Goal: Book appointment/travel/reservation

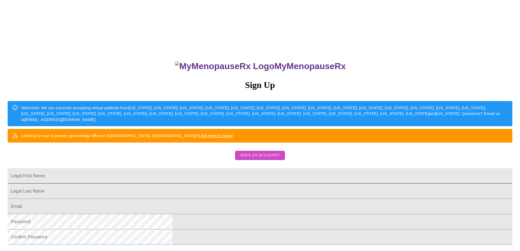
click at [192, 183] on input "Legal First Name" at bounding box center [260, 175] width 505 height 15
type input "[PERSON_NAME]"
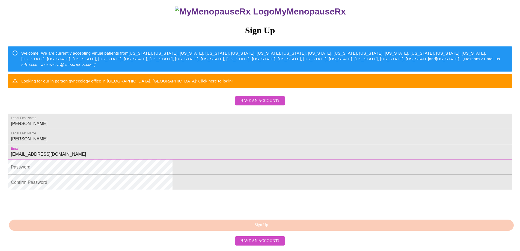
scroll to position [94, 0]
type input "[EMAIL_ADDRESS][DOMAIN_NAME]"
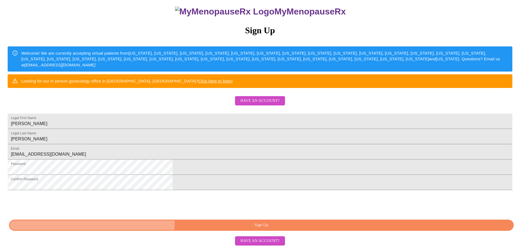
click at [262, 226] on span "Sign Up" at bounding box center [261, 225] width 492 height 7
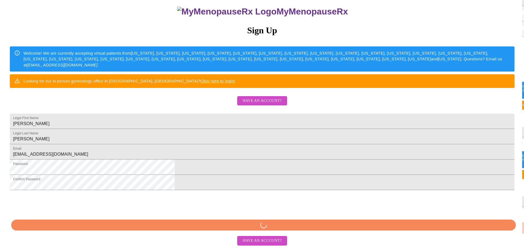
scroll to position [73, 0]
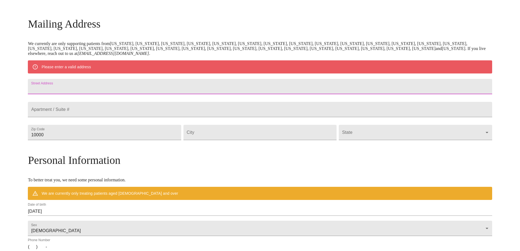
click at [97, 89] on input "Street Address" at bounding box center [260, 86] width 464 height 15
type input "[STREET_ADDRESS][PERSON_NAME]"
click at [105, 140] on input "10000" at bounding box center [104, 132] width 153 height 15
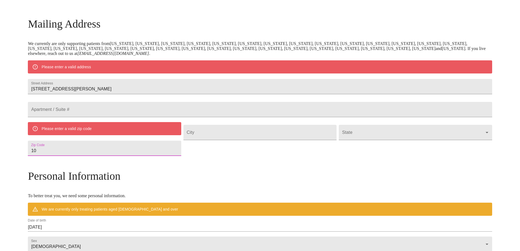
type input "1"
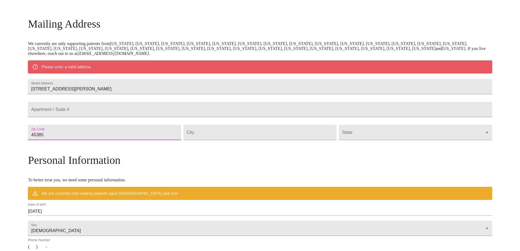
type input "45385"
type input "Xenia"
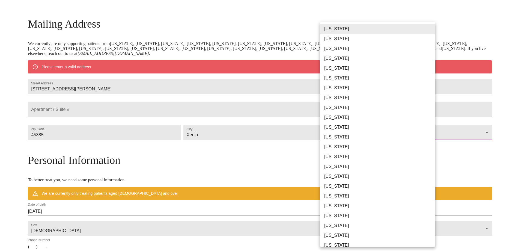
click at [344, 147] on body "MyMenopauseRx Welcome to MyMenopauseRx Since it's your first time here, you'll …" at bounding box center [262, 143] width 520 height 426
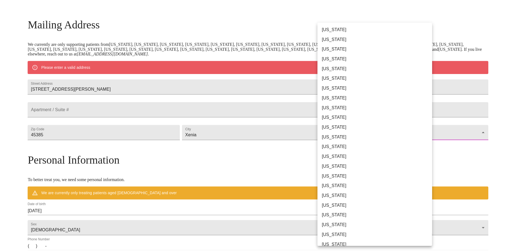
scroll to position [191, 0]
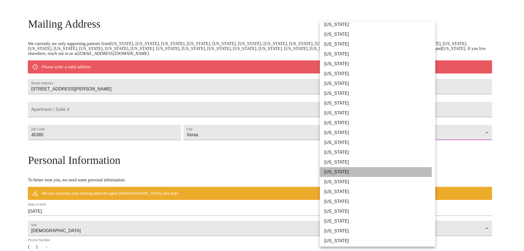
click at [333, 172] on li "[US_STATE]" at bounding box center [380, 172] width 120 height 10
type input "[US_STATE]"
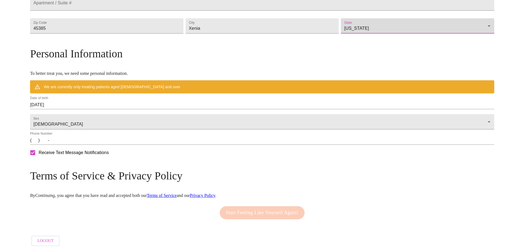
scroll to position [179, 0]
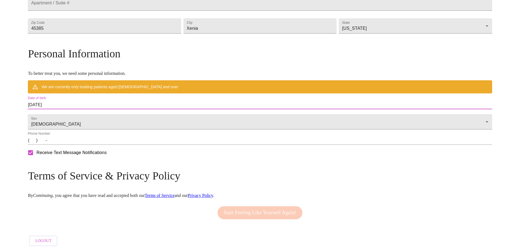
drag, startPoint x: 114, startPoint y: 99, endPoint x: 77, endPoint y: 96, distance: 36.7
click at [77, 96] on div "MyMenopauseRx Welcome to MyMenopauseRx Since it's your first time here, you'll …" at bounding box center [260, 44] width 464 height 410
click at [114, 103] on input "[DATE]" at bounding box center [260, 104] width 464 height 9
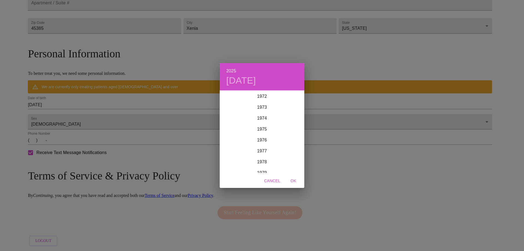
scroll to position [825, 0]
click at [260, 133] on div "1978" at bounding box center [262, 134] width 85 height 11
click at [232, 142] on div "[DATE]" at bounding box center [234, 142] width 28 height 20
click at [283, 138] on p "14" at bounding box center [284, 138] width 4 height 5
click at [293, 180] on span "OK" at bounding box center [293, 180] width 13 height 7
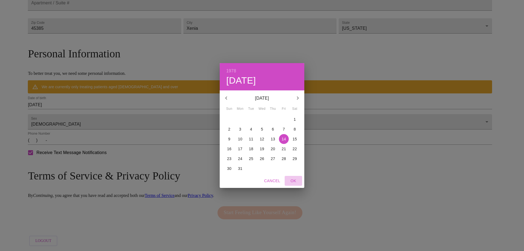
type input "[DATE]"
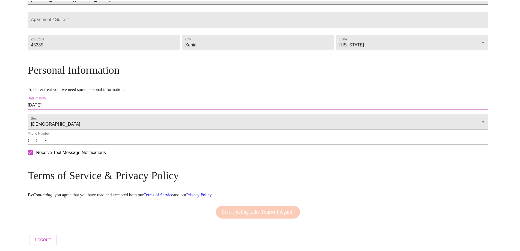
scroll to position [163, 0]
click at [88, 140] on input "(   )    -" at bounding box center [260, 140] width 464 height 9
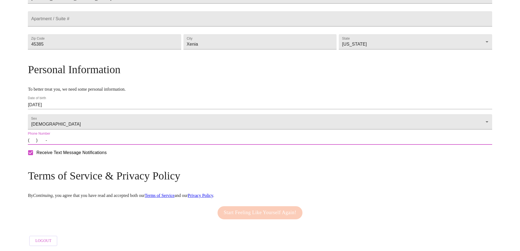
type input "[PHONE_NUMBER]"
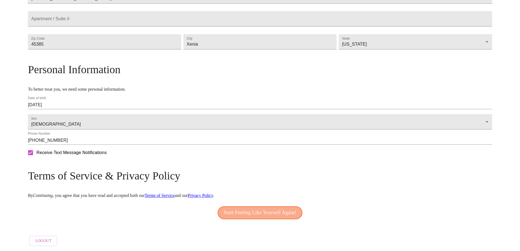
click at [253, 208] on span "Start Feeling Like Yourself Again!" at bounding box center [260, 212] width 73 height 9
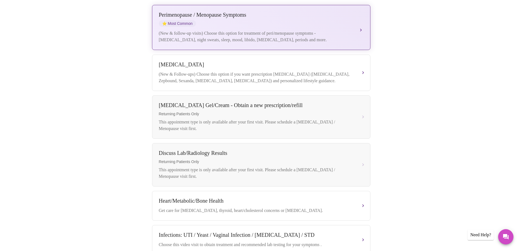
scroll to position [55, 0]
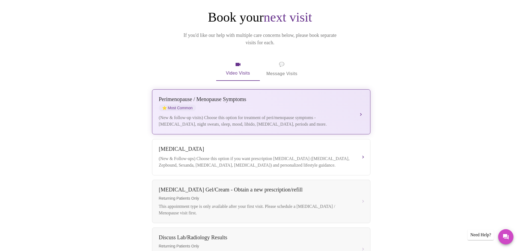
click at [183, 105] on span "⭐ Most Common" at bounding box center [177, 108] width 37 height 7
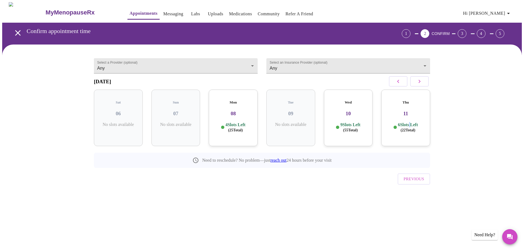
click at [409, 123] on p "6 Slots Left ( 22 Total)" at bounding box center [408, 127] width 20 height 11
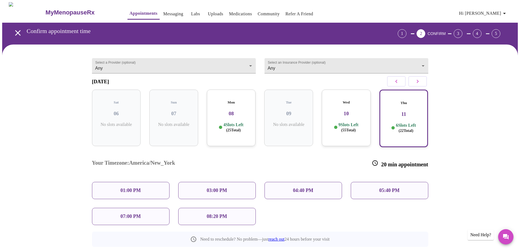
click at [137, 188] on p "01:00 PM" at bounding box center [130, 191] width 20 height 6
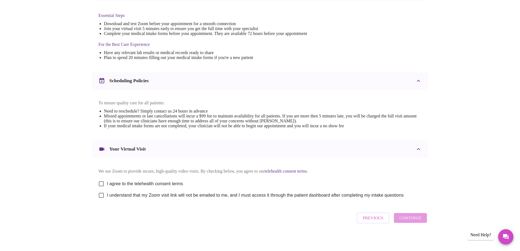
scroll to position [145, 0]
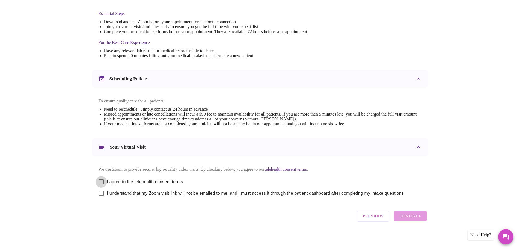
click at [101, 179] on input "I agree to the telehealth consent terms" at bounding box center [101, 181] width 11 height 11
checkbox input "true"
click at [101, 191] on input "I understand that my Zoom visit link will not be emailed to me, and I must acce…" at bounding box center [101, 193] width 11 height 11
checkbox input "true"
click at [411, 216] on span "Continue" at bounding box center [410, 215] width 22 height 7
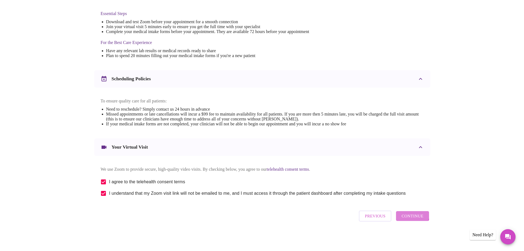
scroll to position [0, 0]
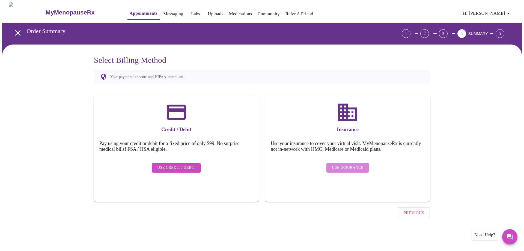
click at [350, 164] on span "Use Insurance" at bounding box center [347, 167] width 31 height 7
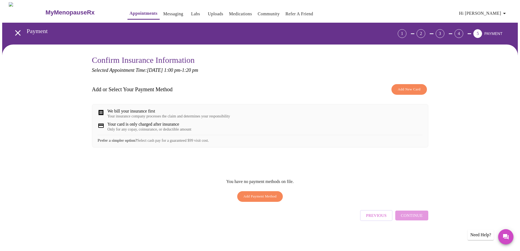
click at [417, 87] on span "Add New Card" at bounding box center [409, 89] width 23 height 6
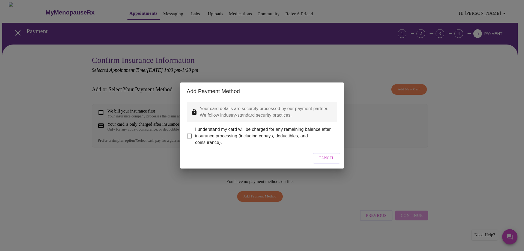
click at [187, 132] on input "I understand my card will be charged for any remaining balance after insurance …" at bounding box center [189, 135] width 11 height 11
checkbox input "true"
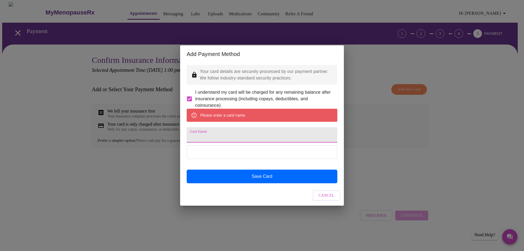
click at [200, 136] on input "Card Name" at bounding box center [262, 134] width 151 height 15
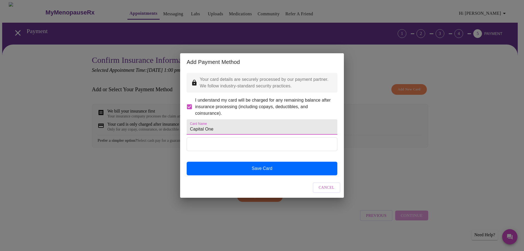
type input "Capital One"
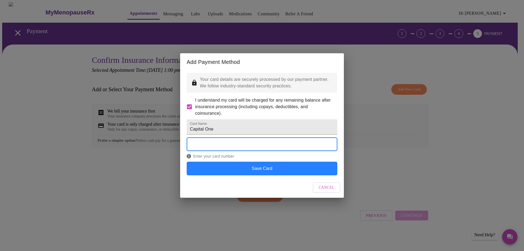
click at [248, 175] on button "Save Card" at bounding box center [262, 169] width 151 height 14
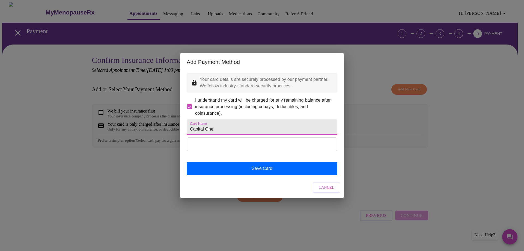
click at [217, 126] on input "Capital One" at bounding box center [262, 126] width 151 height 15
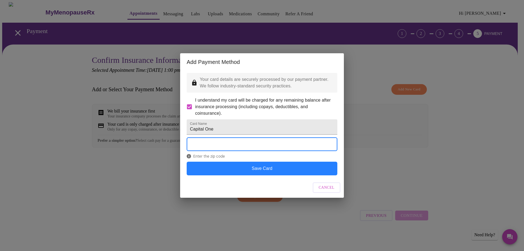
click at [263, 175] on button "Save Card" at bounding box center [262, 169] width 151 height 14
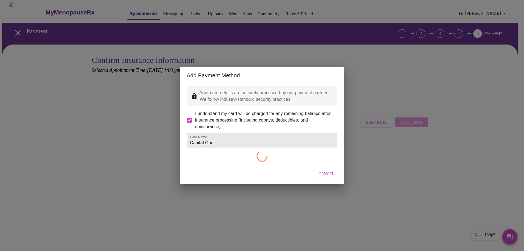
checkbox input "false"
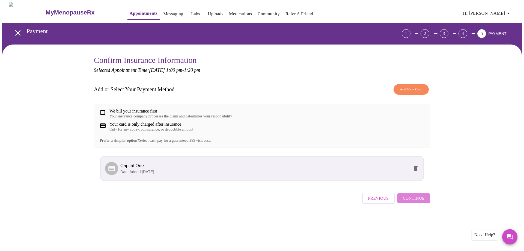
click at [420, 202] on span "Continue" at bounding box center [414, 198] width 22 height 7
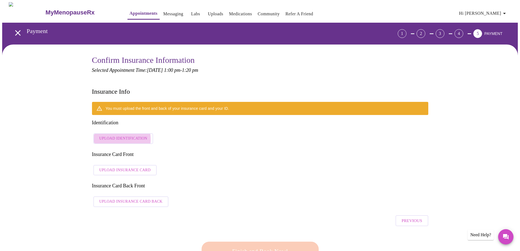
click at [117, 135] on span "Upload Identification" at bounding box center [123, 138] width 48 height 7
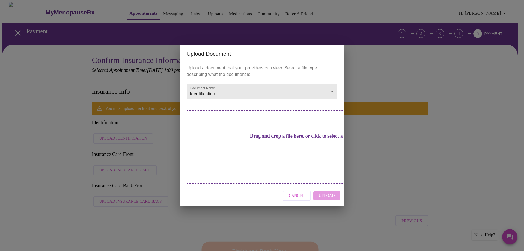
click at [265, 139] on h3 "Drag and drop a file here, or click to select a file" at bounding box center [300, 136] width 151 height 6
click at [272, 139] on h3 "Drag and drop a file here, or click to select a file" at bounding box center [300, 136] width 151 height 6
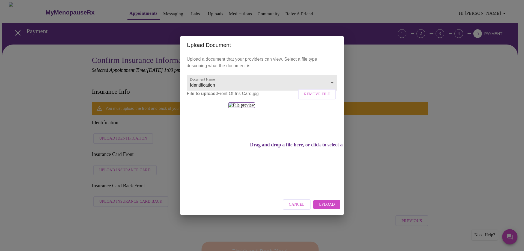
scroll to position [22, 0]
click at [244, 192] on div "Drag and drop a file here, or click to select a file" at bounding box center [300, 155] width 227 height 73
click at [259, 148] on h3 "Drag and drop a file here, or click to select a file" at bounding box center [300, 145] width 151 height 6
click at [307, 91] on span "Remove File" at bounding box center [317, 94] width 26 height 7
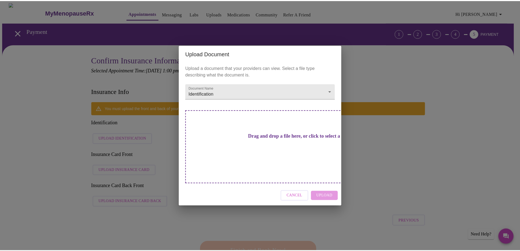
scroll to position [0, 0]
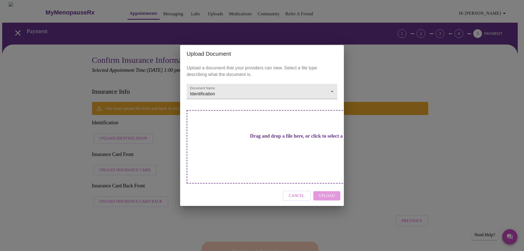
click at [256, 139] on h3 "Drag and drop a file here, or click to select a file" at bounding box center [300, 136] width 151 height 6
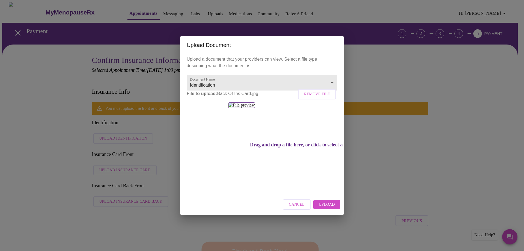
click at [318, 91] on span "Remove File" at bounding box center [317, 94] width 26 height 7
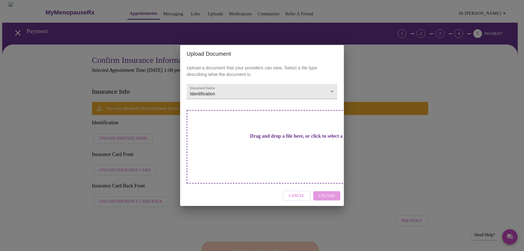
click at [242, 139] on h3 "Drag and drop a file here, or click to select a file" at bounding box center [300, 136] width 151 height 6
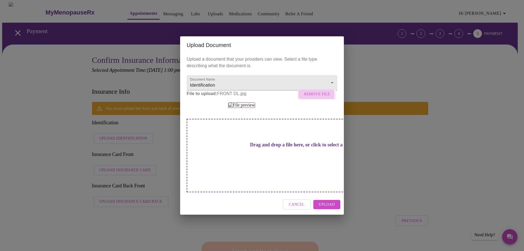
click at [305, 91] on span "Remove File" at bounding box center [317, 94] width 26 height 7
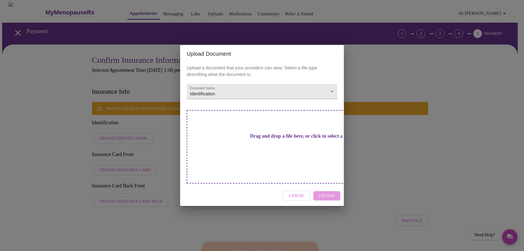
click at [261, 137] on div "Drag and drop a file here, or click to select a file" at bounding box center [300, 146] width 227 height 73
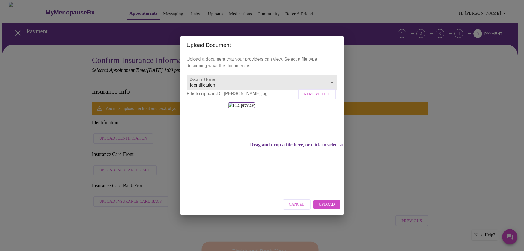
click at [326, 208] on span "Upload" at bounding box center [327, 204] width 16 height 7
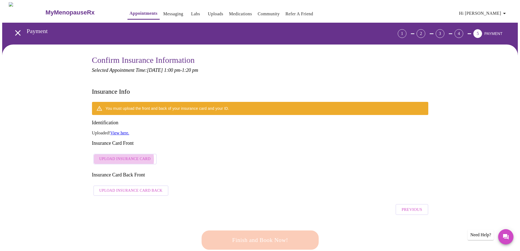
click at [120, 156] on span "Upload Insurance Card" at bounding box center [124, 159] width 51 height 7
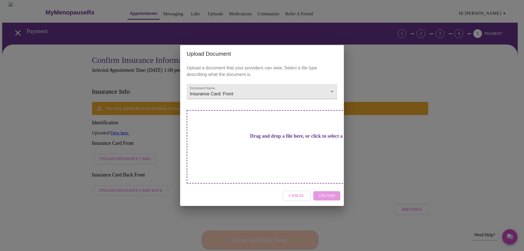
click at [257, 138] on h3 "Drag and drop a file here, or click to select a file" at bounding box center [300, 136] width 151 height 6
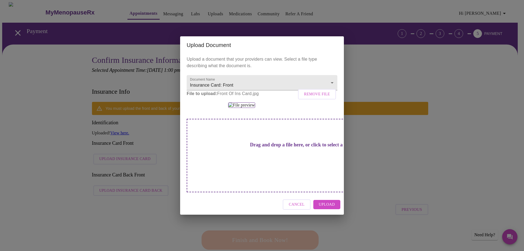
click at [329, 208] on span "Upload" at bounding box center [327, 204] width 16 height 7
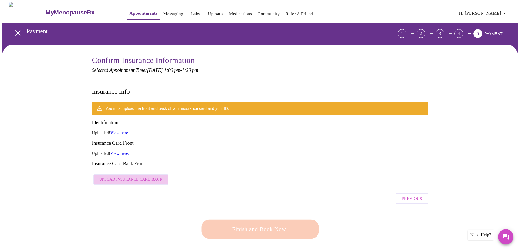
click at [131, 176] on span "Upload Insurance Card Back" at bounding box center [130, 179] width 63 height 7
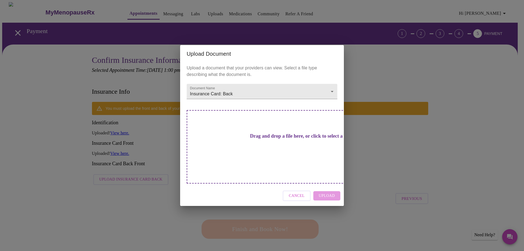
click at [271, 138] on h3 "Drag and drop a file here, or click to select a file" at bounding box center [300, 136] width 151 height 6
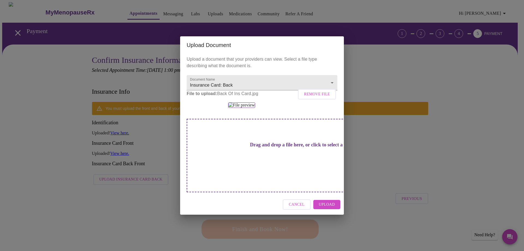
click at [327, 208] on span "Upload" at bounding box center [327, 204] width 16 height 7
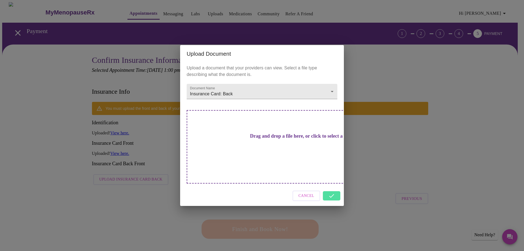
click at [384, 150] on div "Upload Document Upload a document that your providers can view. Select a file t…" at bounding box center [262, 125] width 524 height 251
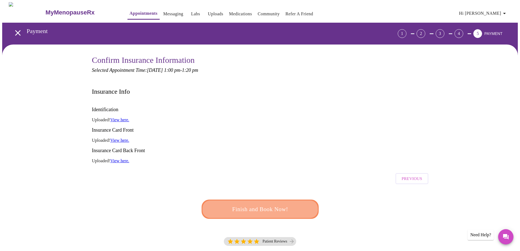
click at [271, 204] on span "Finish and Book Now!" at bounding box center [260, 209] width 101 height 10
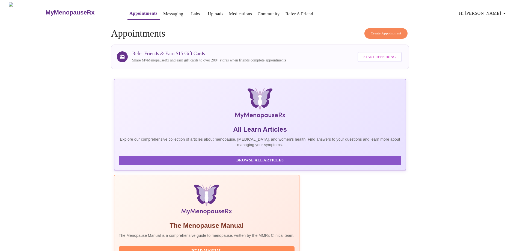
click at [261, 12] on link "Community" at bounding box center [269, 14] width 22 height 8
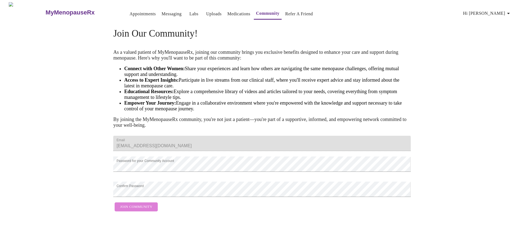
click at [131, 210] on span "Join Community" at bounding box center [136, 207] width 32 height 6
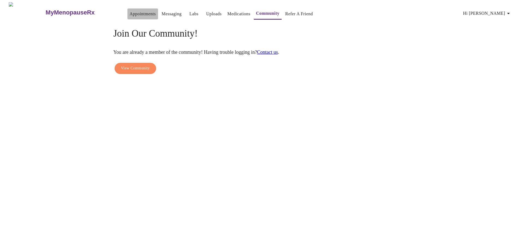
click at [130, 11] on link "Appointments" at bounding box center [143, 14] width 26 height 8
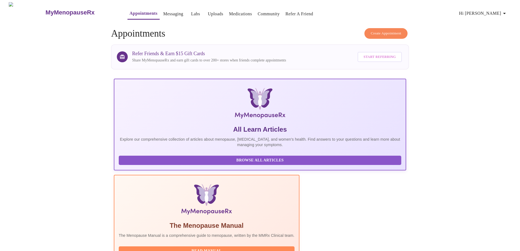
click at [163, 11] on link "Messaging" at bounding box center [173, 14] width 20 height 8
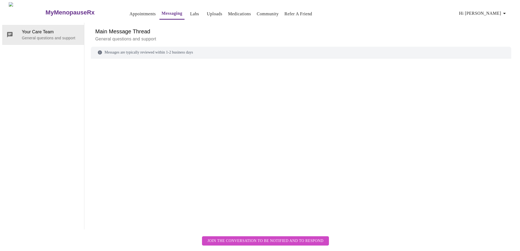
scroll to position [20, 0]
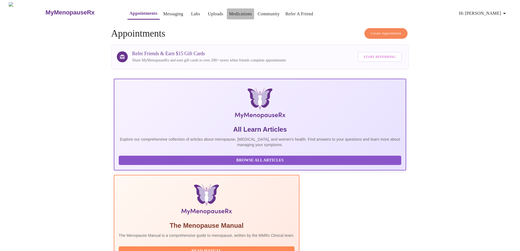
click at [229, 11] on link "Medications" at bounding box center [240, 14] width 23 height 8
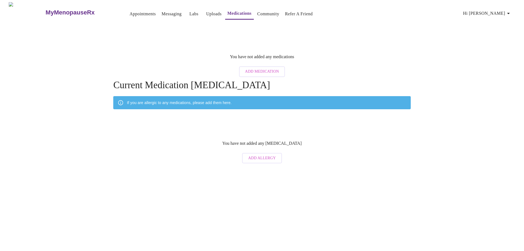
click at [257, 11] on link "Community" at bounding box center [268, 14] width 22 height 8
click at [263, 68] on span "Add Medication" at bounding box center [262, 71] width 34 height 7
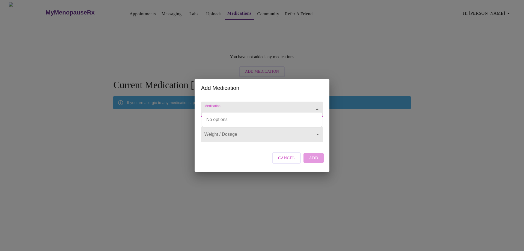
click at [216, 107] on input "Medication" at bounding box center [254, 112] width 102 height 10
click at [283, 160] on span "Cancel" at bounding box center [286, 157] width 17 height 7
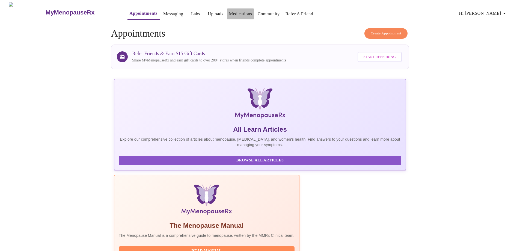
click at [230, 11] on link "Medications" at bounding box center [240, 14] width 23 height 8
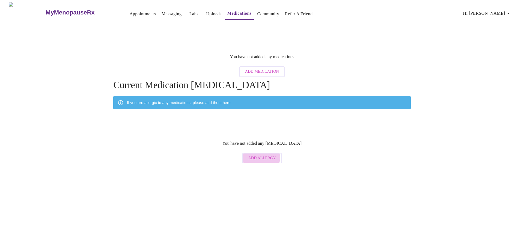
click at [262, 155] on span "Add Allergy" at bounding box center [262, 158] width 28 height 7
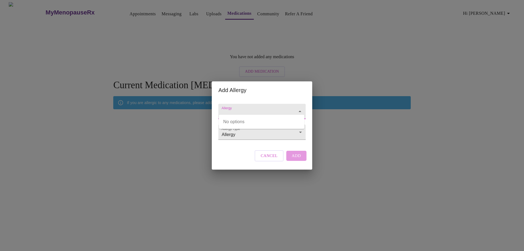
click at [231, 109] on input "Allergy" at bounding box center [254, 114] width 67 height 10
click at [301, 131] on li "Latex" at bounding box center [261, 132] width 85 height 10
type input "Latex"
click at [301, 132] on body "MyMenopauseRx Appointments Messaging Labs Uploads Medications Community Refer a…" at bounding box center [262, 84] width 520 height 164
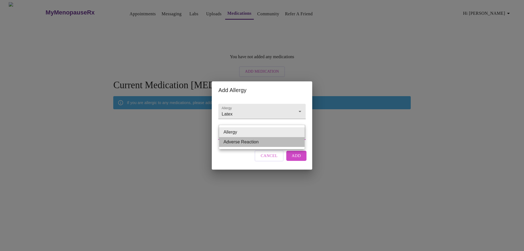
click at [239, 140] on li "Adverse Reaction" at bounding box center [261, 142] width 85 height 10
type input "Adverse Reaction"
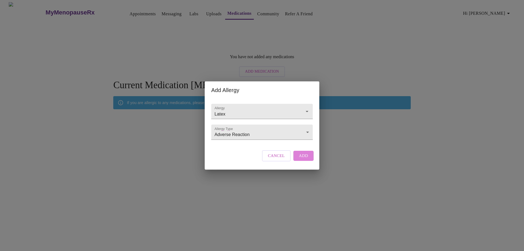
click at [301, 159] on span "Add" at bounding box center [303, 155] width 9 height 7
